Goal: Information Seeking & Learning: Learn about a topic

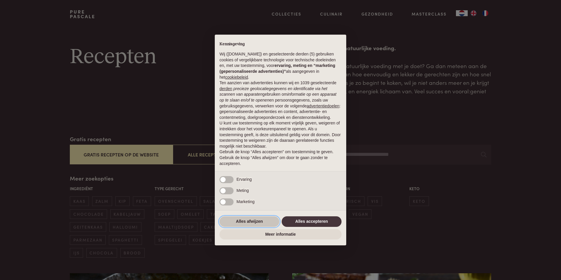
click at [260, 222] on button "Alles afwijzen" at bounding box center [249, 221] width 60 height 11
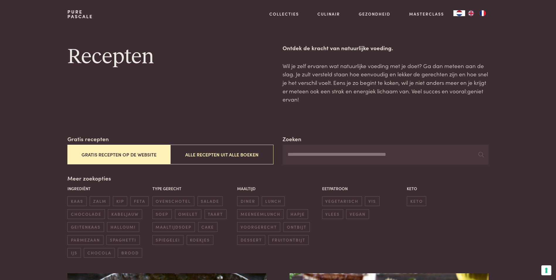
click at [116, 153] on button "Gratis recepten op de website" at bounding box center [118, 155] width 103 height 20
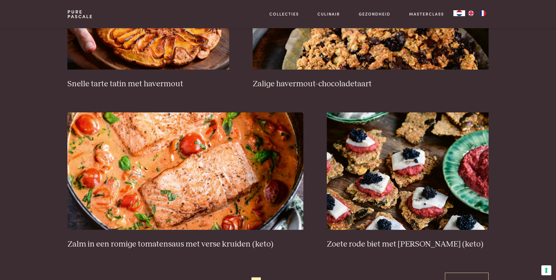
scroll to position [999, 0]
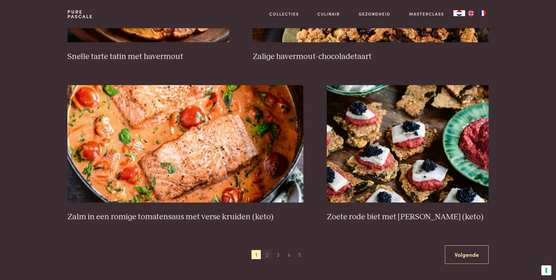
click at [267, 254] on span "2" at bounding box center [266, 254] width 9 height 9
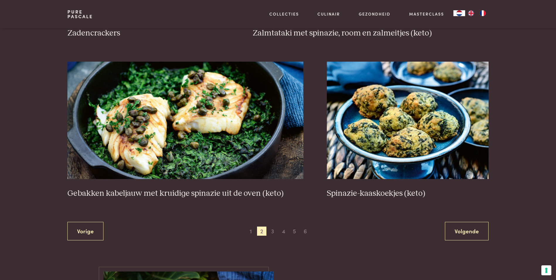
scroll to position [1046, 0]
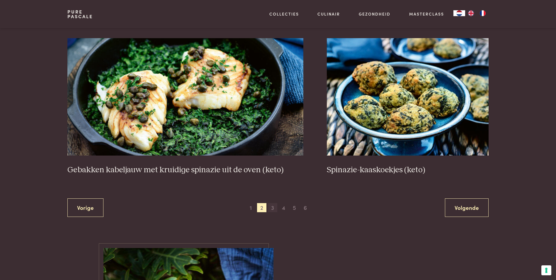
click at [274, 207] on span "3" at bounding box center [272, 207] width 9 height 9
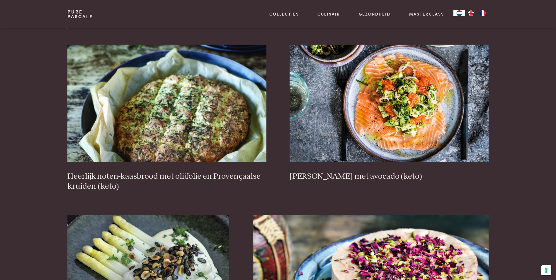
scroll to position [240, 0]
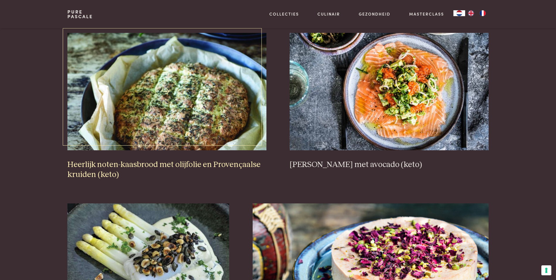
click at [182, 164] on h3 "Heerlijk noten-kaasbrood met olijfolie en Provençaalse kruiden (keto)" at bounding box center [166, 169] width 199 height 20
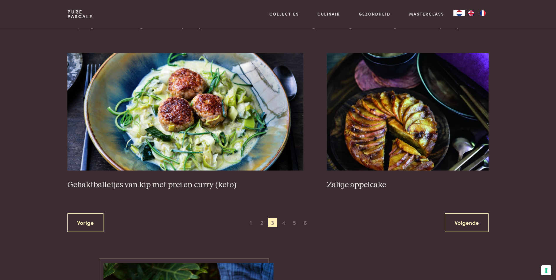
scroll to position [1055, 0]
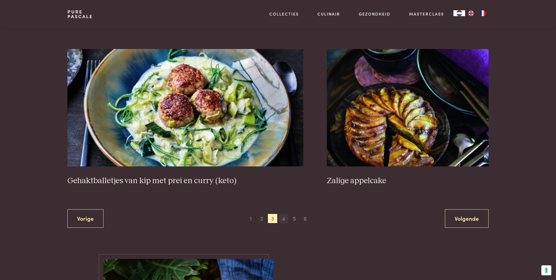
click at [285, 219] on span "4" at bounding box center [283, 218] width 9 height 9
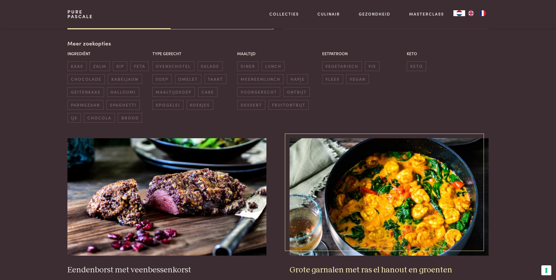
scroll to position [135, 0]
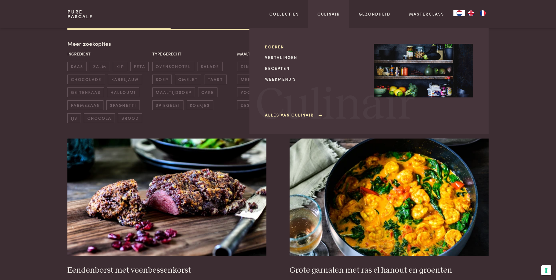
click at [280, 47] on link "Boeken" at bounding box center [314, 47] width 99 height 6
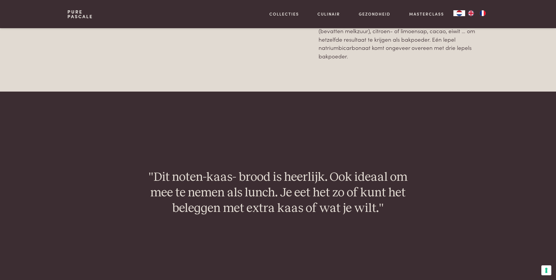
scroll to position [860, 0]
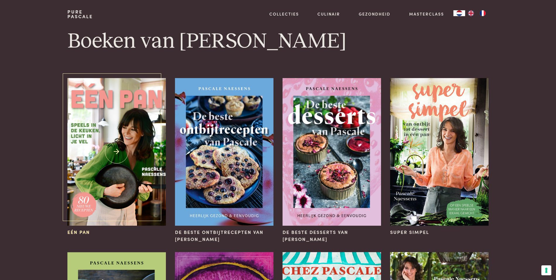
click at [104, 193] on img at bounding box center [116, 151] width 98 height 147
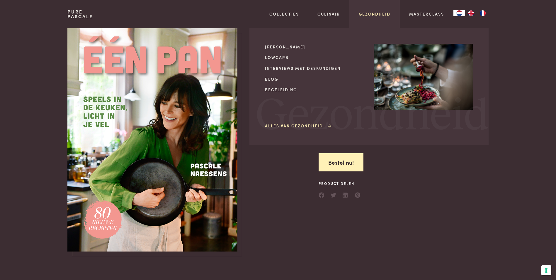
click at [376, 16] on link "Gezondheid" at bounding box center [375, 14] width 32 height 6
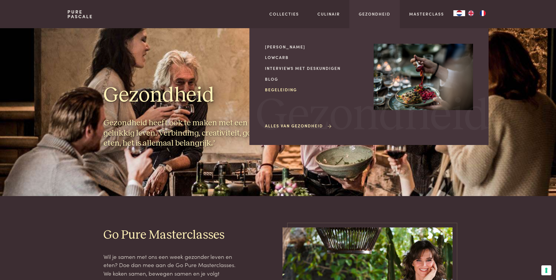
click at [281, 90] on link "Begeleiding" at bounding box center [314, 89] width 99 height 6
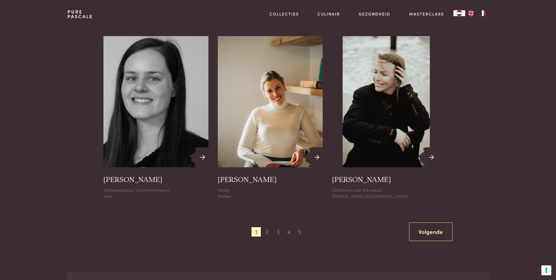
scroll to position [625, 0]
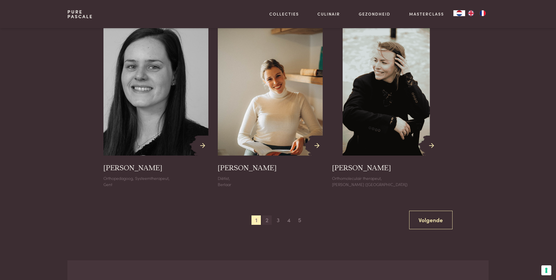
click at [267, 219] on span "2" at bounding box center [266, 219] width 9 height 9
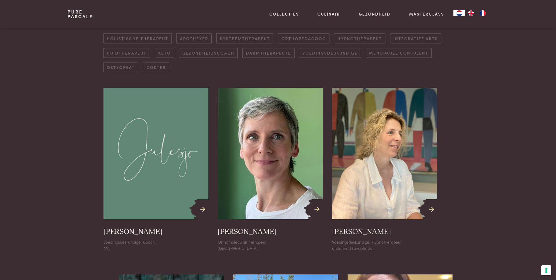
scroll to position [0, 0]
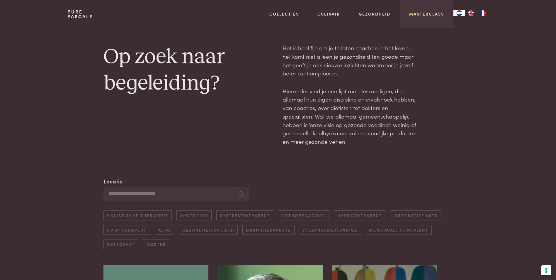
click at [430, 15] on link "Masterclass" at bounding box center [426, 14] width 35 height 6
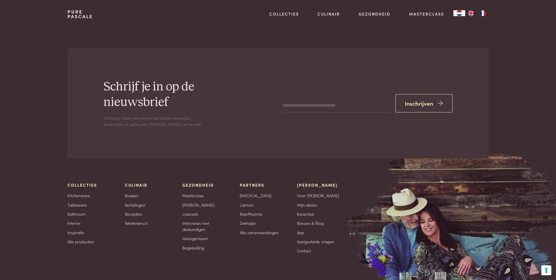
scroll to position [2028, 0]
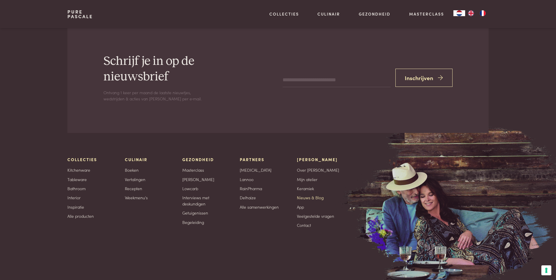
click at [309, 194] on link "Nieuws & Blog" at bounding box center [310, 197] width 27 height 6
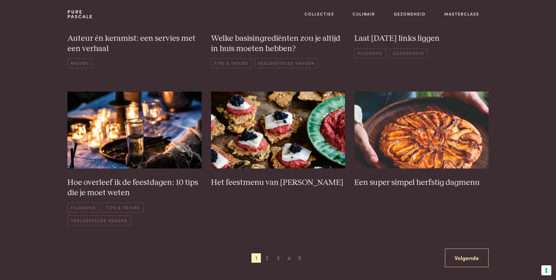
scroll to position [379, 0]
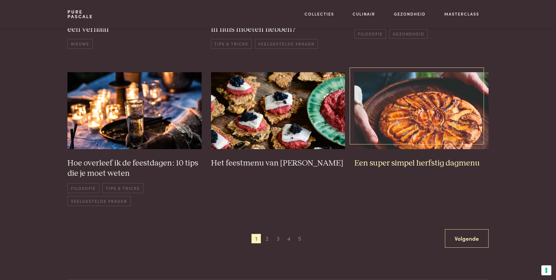
click at [430, 165] on h3 "Een super simpel herfstig dagmenu" at bounding box center [421, 163] width 134 height 10
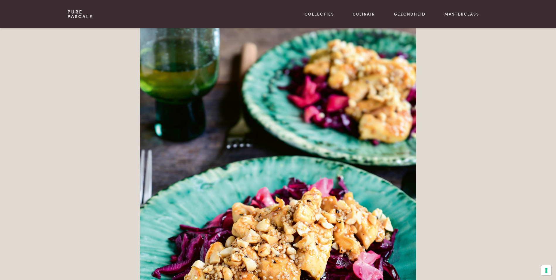
scroll to position [987, 0]
